Goal: Find specific page/section: Find specific page/section

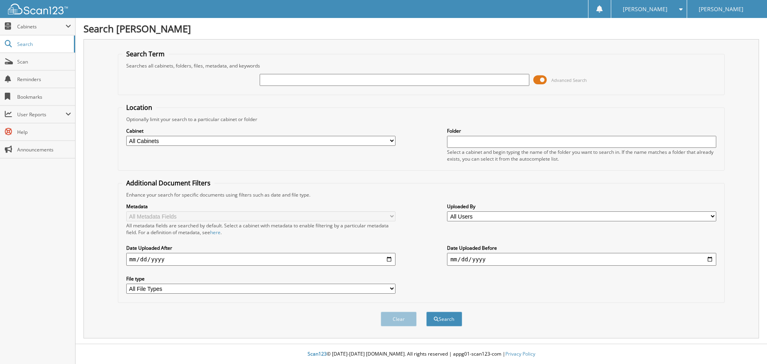
drag, startPoint x: 299, startPoint y: 81, endPoint x: 290, endPoint y: 78, distance: 9.5
click at [299, 81] on input "text" at bounding box center [394, 80] width 269 height 12
click at [373, 74] on input "text" at bounding box center [394, 80] width 269 height 12
type input "p12675"
click at [426, 311] on button "Search" at bounding box center [444, 318] width 36 height 15
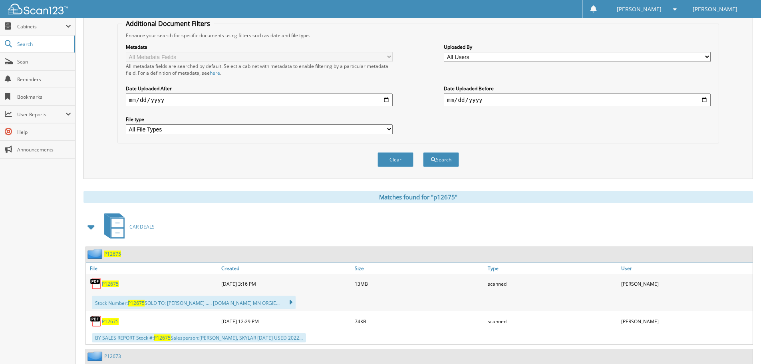
scroll to position [160, 0]
click at [108, 280] on span "P12675" at bounding box center [110, 283] width 17 height 7
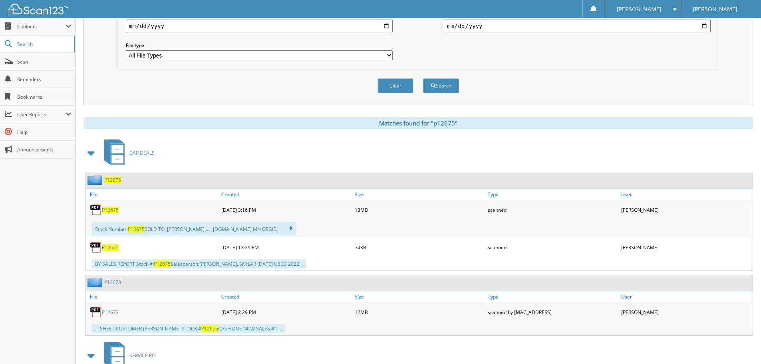
scroll to position [319, 0]
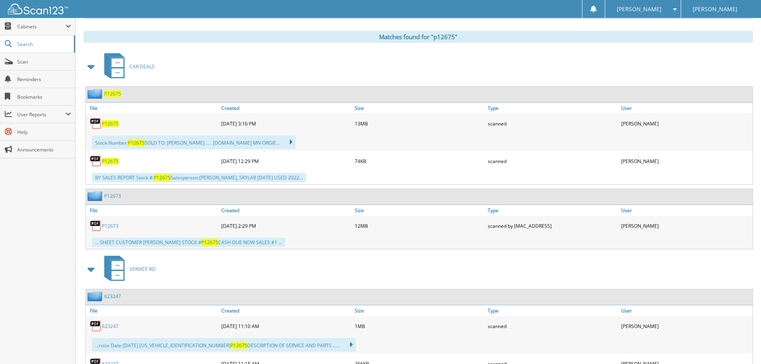
click at [112, 123] on span "P12675" at bounding box center [110, 123] width 17 height 7
